Goal: Task Accomplishment & Management: Complete application form

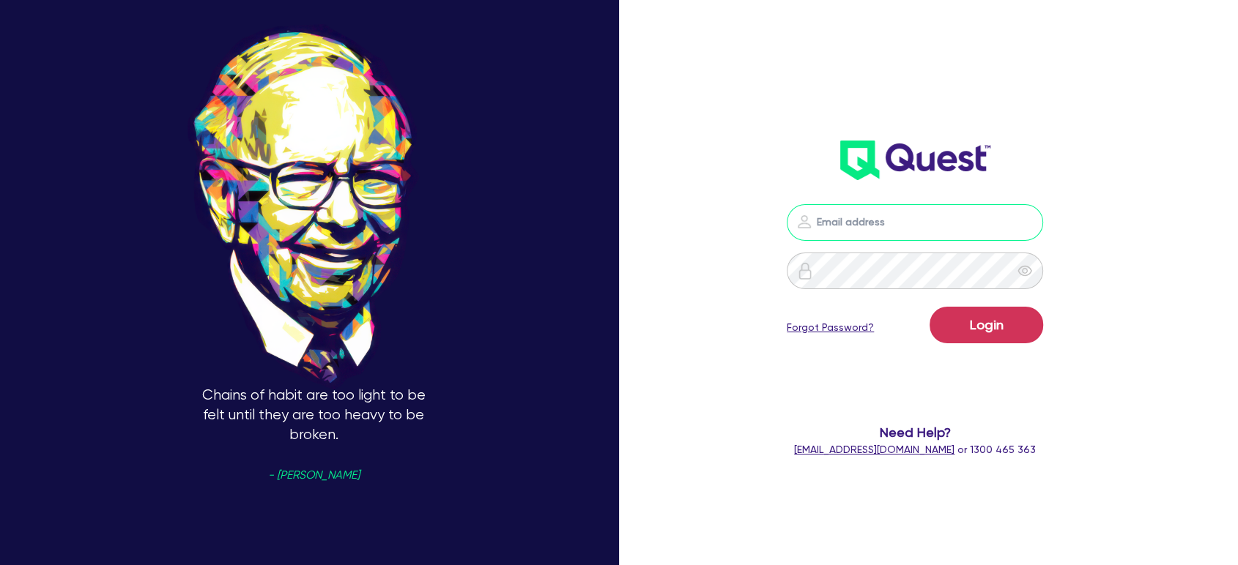
click at [906, 225] on input "email" at bounding box center [914, 222] width 256 height 37
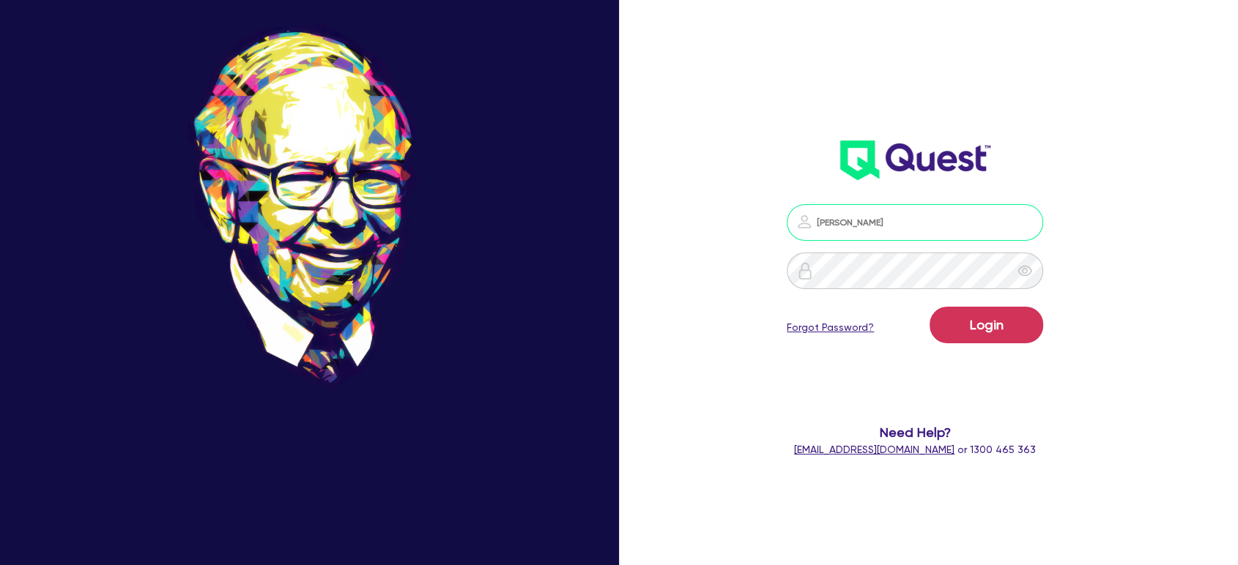
type input "[PERSON_NAME][EMAIL_ADDRESS][PERSON_NAME][DOMAIN_NAME]"
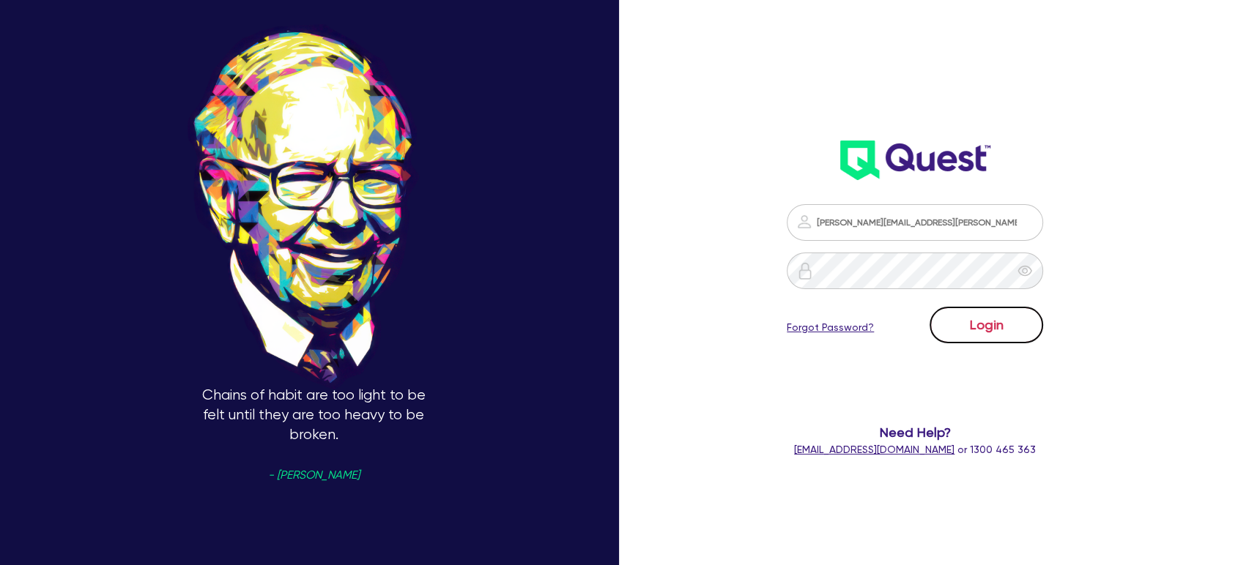
click at [983, 335] on button "Login" at bounding box center [986, 325] width 114 height 37
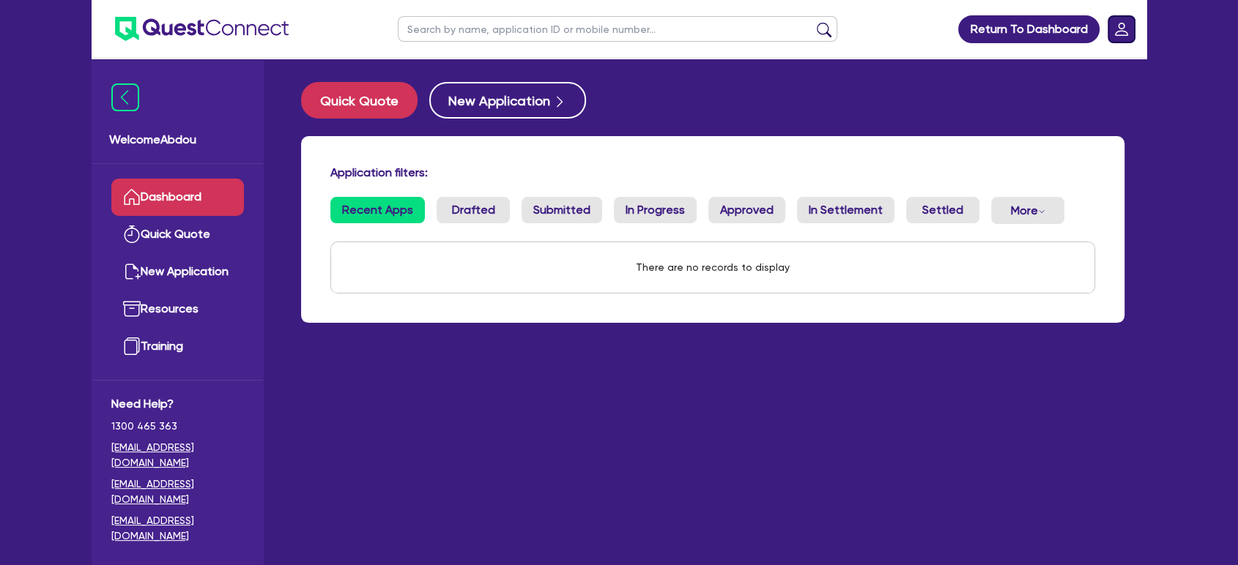
click at [1125, 34] on icon "Dropdown toggle" at bounding box center [1121, 29] width 13 height 13
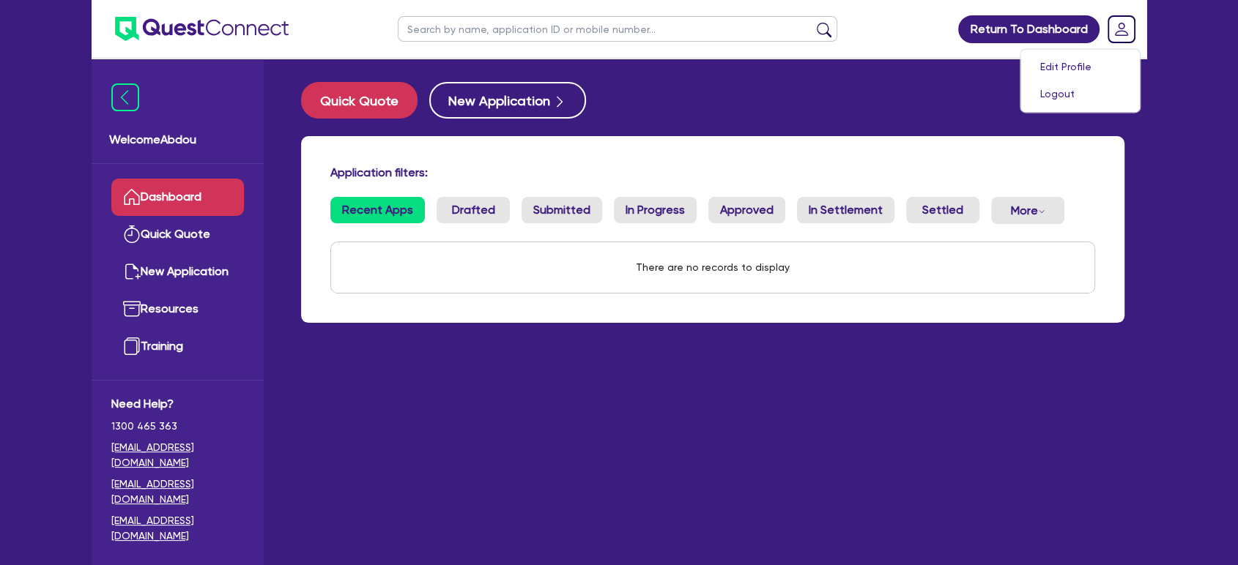
click at [1174, 57] on div "Return To Dashboard Edit Profile Logout Welcome Abdou Dashboard Quick Quote New…" at bounding box center [619, 312] width 1238 height 624
click at [223, 21] on img at bounding box center [202, 29] width 174 height 24
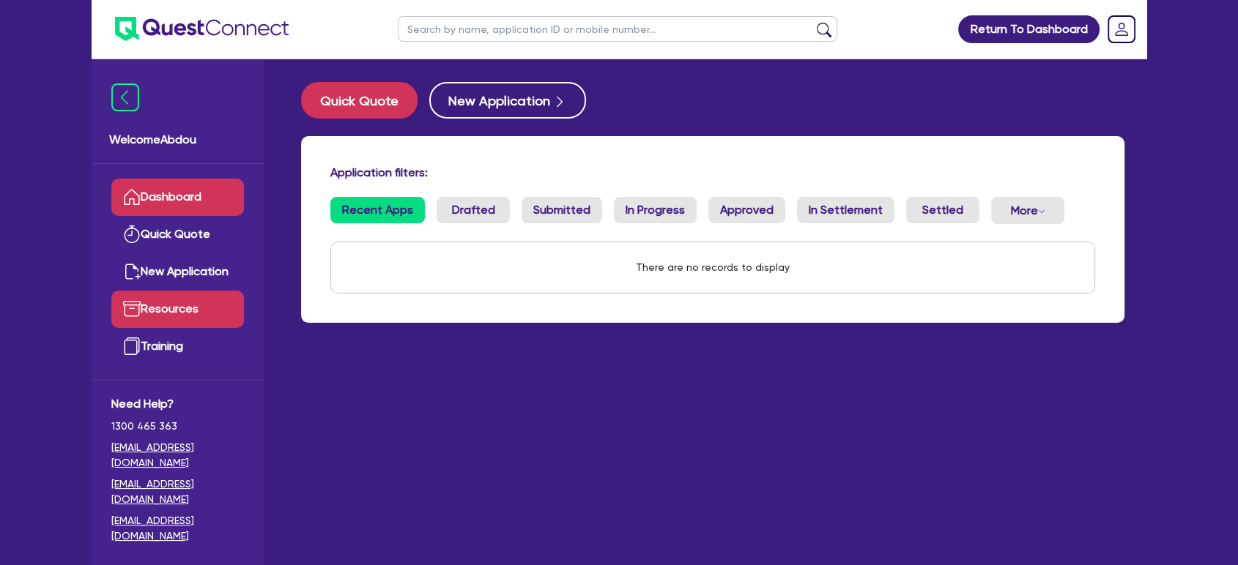
click at [185, 310] on link "Resources" at bounding box center [177, 309] width 133 height 37
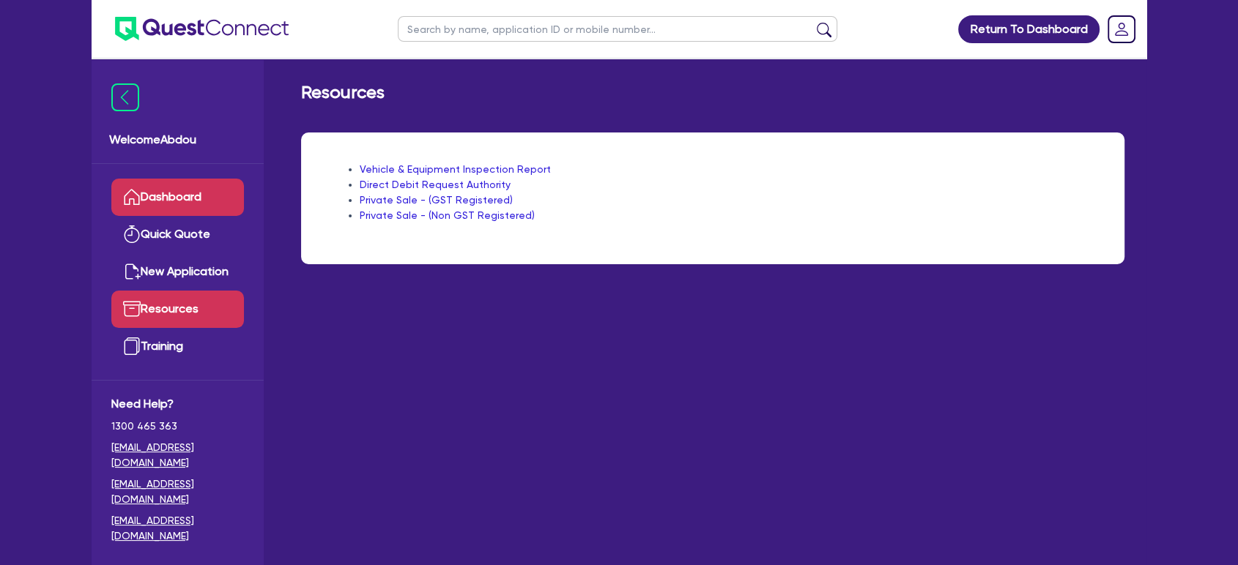
click at [168, 189] on link "Dashboard" at bounding box center [177, 197] width 133 height 37
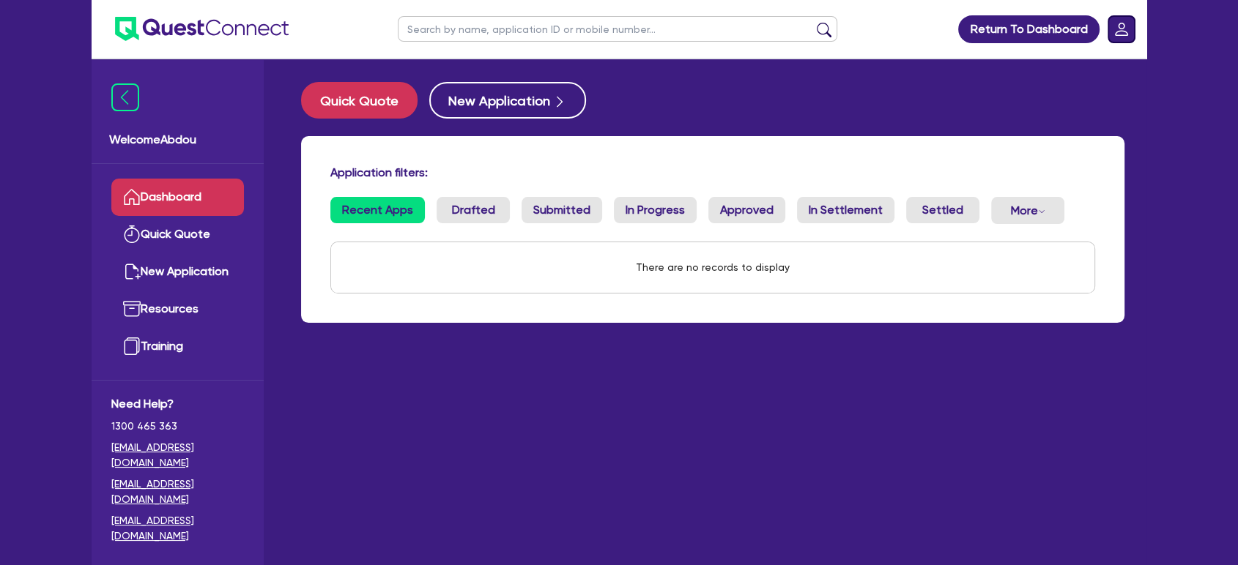
click at [1127, 32] on rect "Dropdown toggle" at bounding box center [1121, 29] width 26 height 26
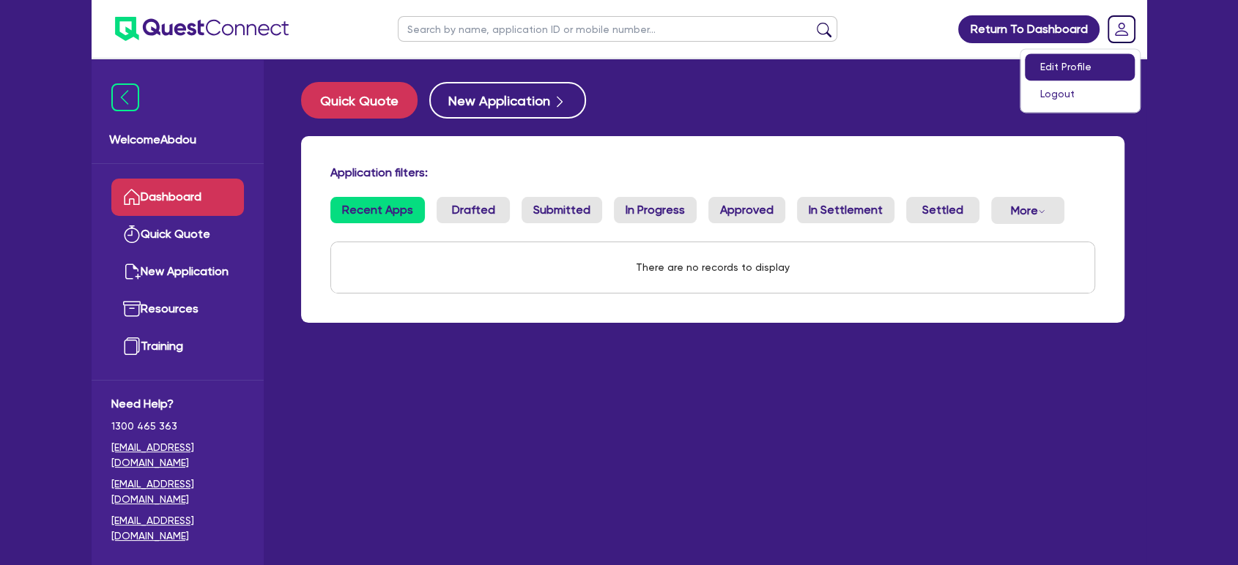
click at [1089, 62] on link "Edit Profile" at bounding box center [1080, 66] width 110 height 27
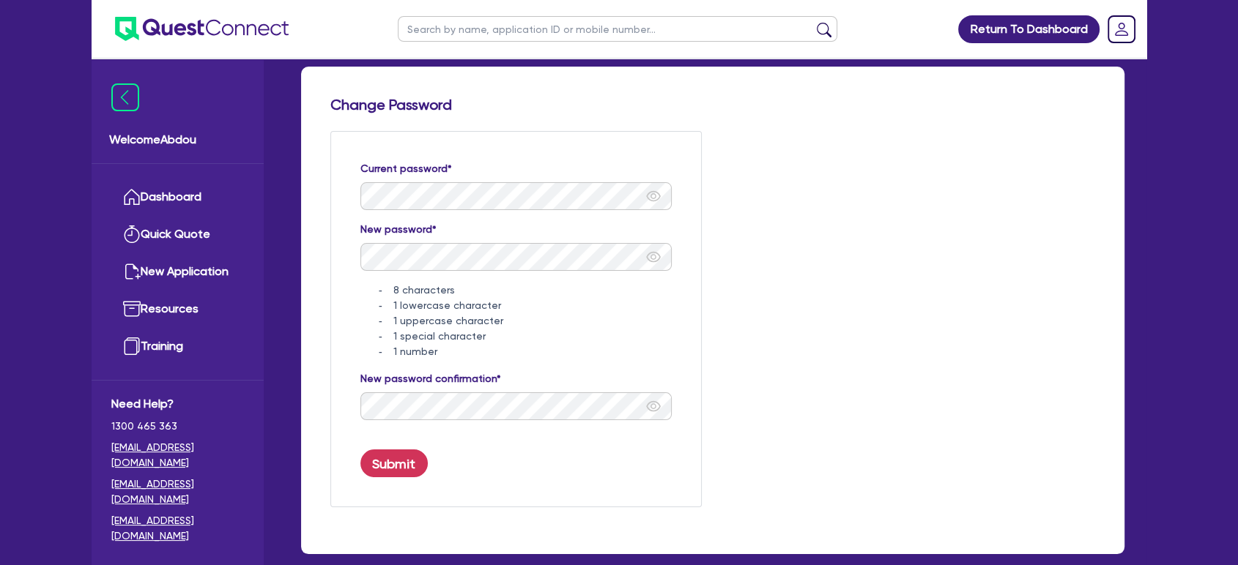
scroll to position [144, 0]
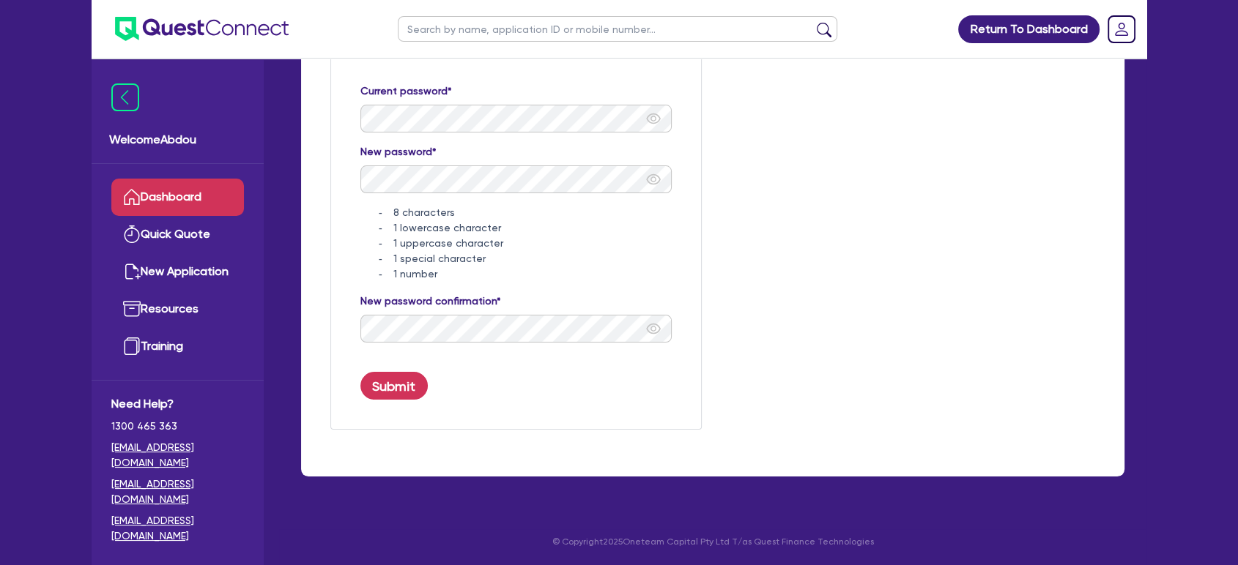
click at [191, 203] on link "Dashboard" at bounding box center [177, 197] width 133 height 37
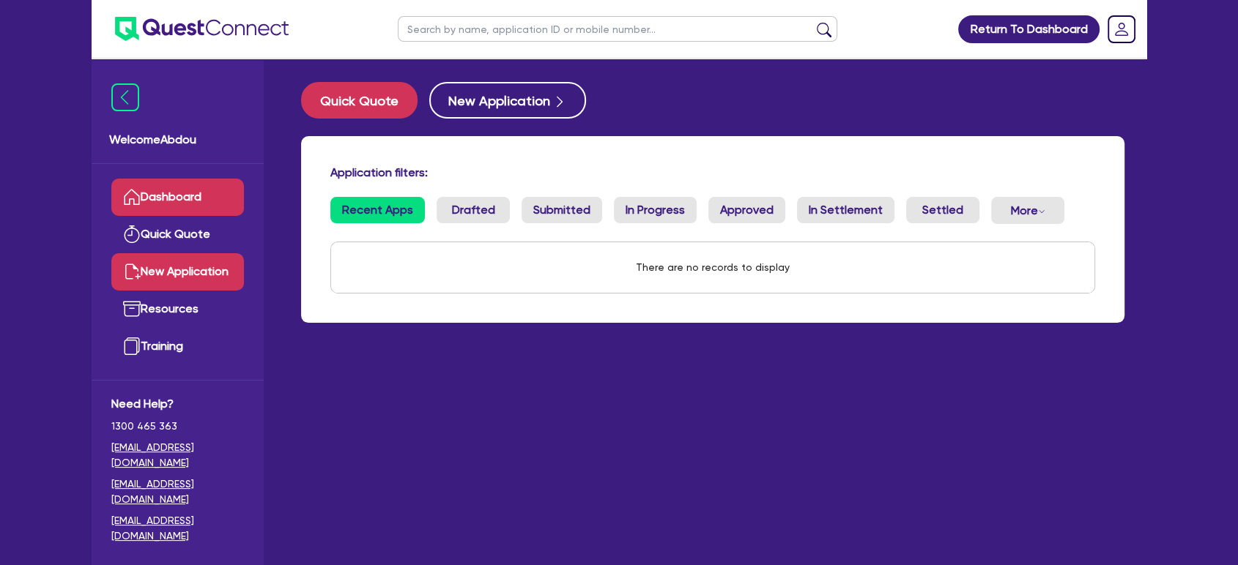
click at [175, 279] on link "New Application" at bounding box center [177, 271] width 133 height 37
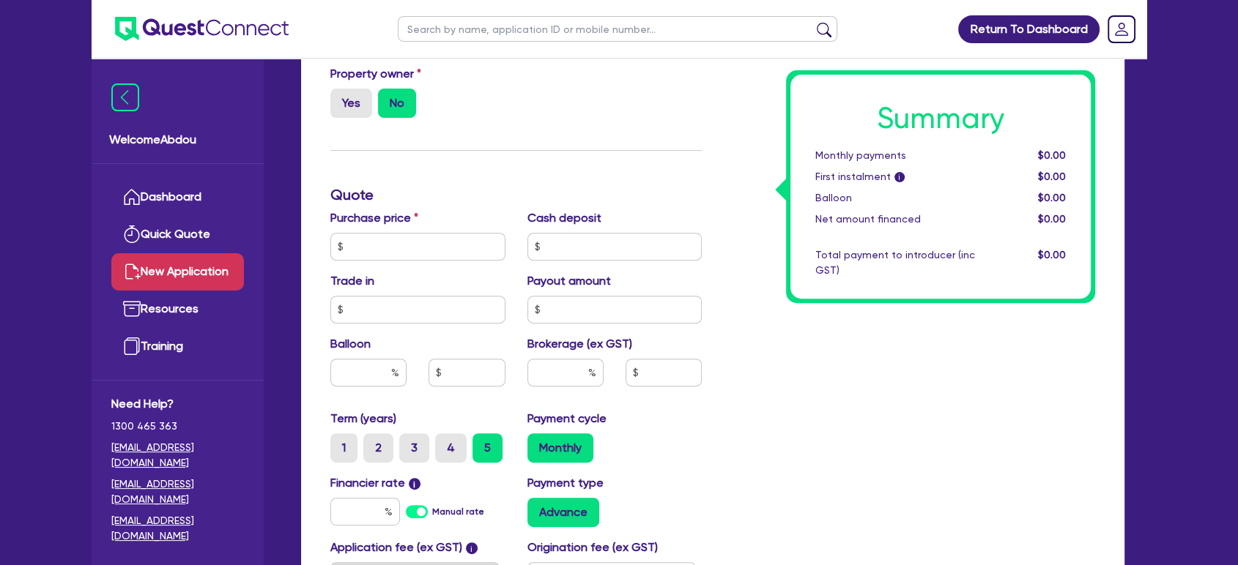
scroll to position [751, 0]
